Goal: Information Seeking & Learning: Learn about a topic

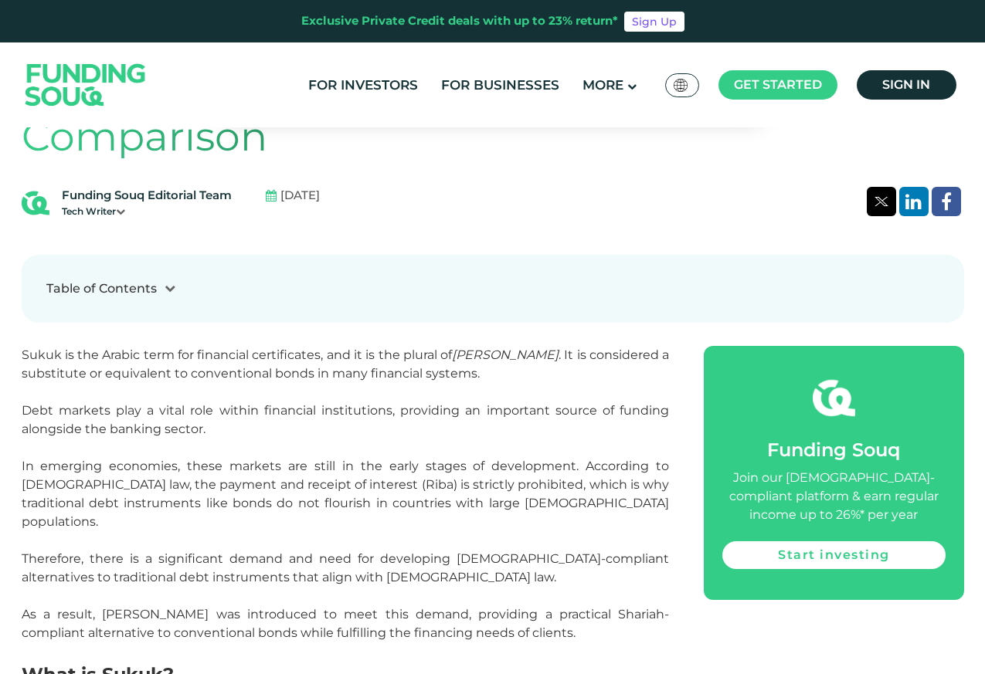
scroll to position [1178, 0]
